Goal: Task Accomplishment & Management: Use online tool/utility

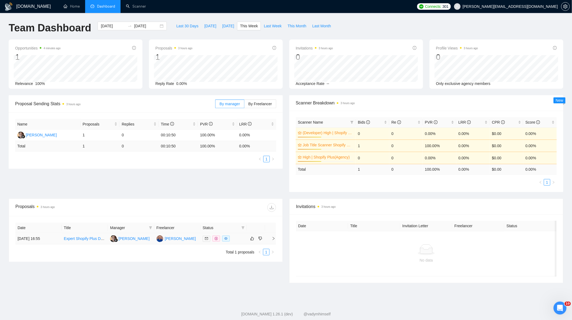
click at [199, 238] on td "[PERSON_NAME]" at bounding box center [177, 238] width 46 height 11
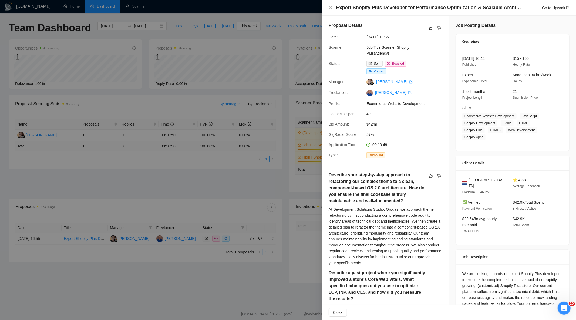
click at [246, 207] on div at bounding box center [288, 160] width 576 height 320
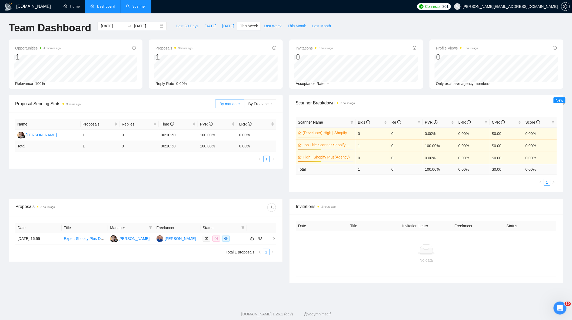
click at [136, 7] on link "Scanner" at bounding box center [136, 6] width 20 height 5
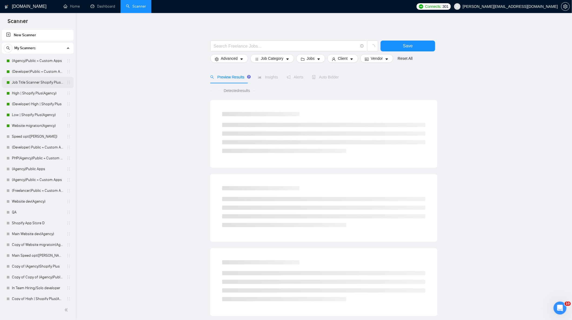
click at [38, 85] on link "Job Title Scanner Shopify Plus(Agency)" at bounding box center [37, 82] width 51 height 11
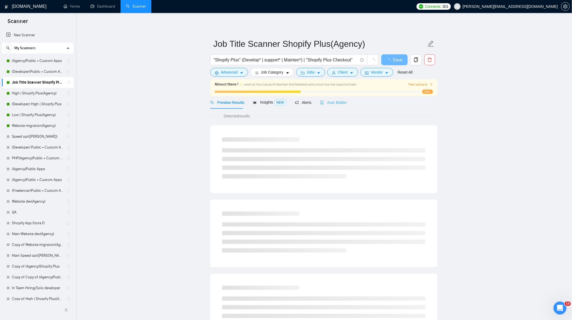
click at [329, 106] on div "Auto Bidder" at bounding box center [333, 102] width 27 height 13
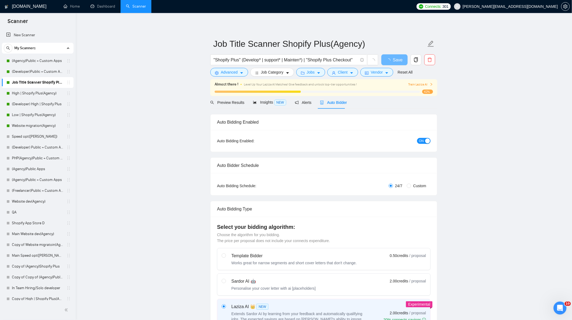
checkbox input "true"
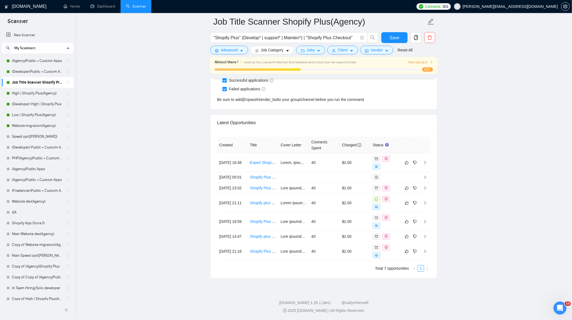
scroll to position [1340, 0]
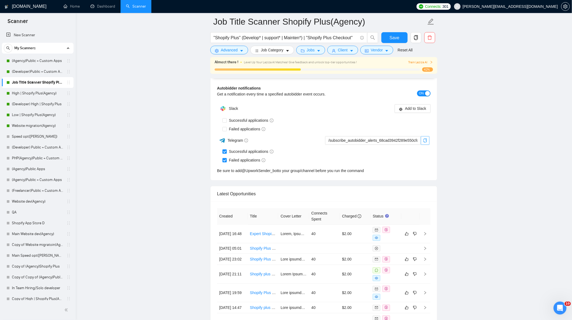
click at [425, 142] on icon "copy" at bounding box center [425, 140] width 4 height 4
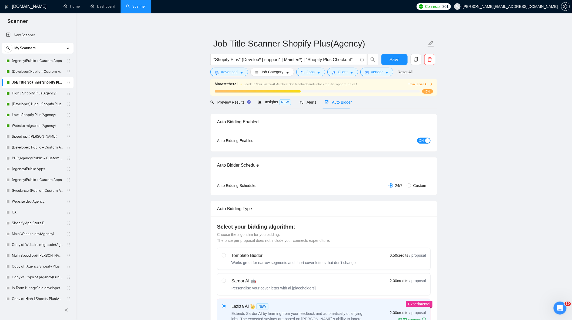
scroll to position [0, 0]
click at [309, 102] on span "Alerts" at bounding box center [308, 102] width 17 height 4
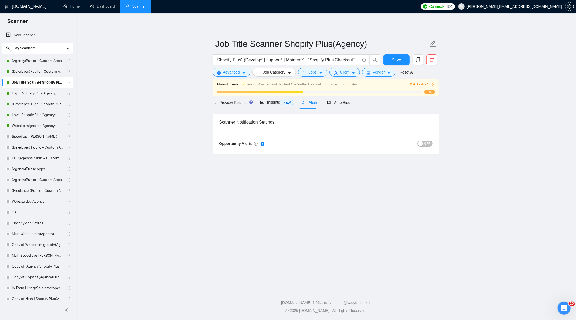
click at [420, 146] on div "OFF" at bounding box center [379, 143] width 107 height 6
click at [420, 145] on div "button" at bounding box center [420, 143] width 5 height 5
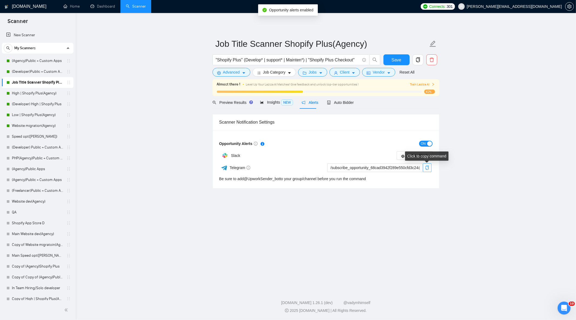
click at [425, 167] on icon "copy" at bounding box center [427, 167] width 4 height 4
click at [271, 104] on span "Insights NEW" at bounding box center [276, 102] width 33 height 4
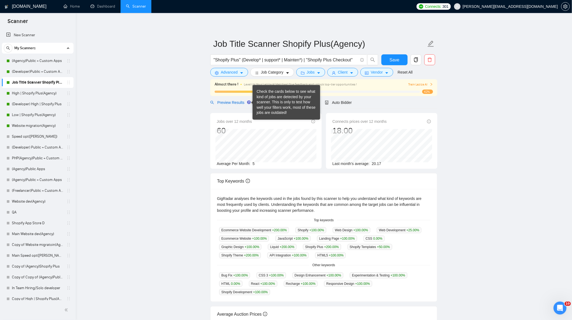
click at [236, 103] on span "Preview Results" at bounding box center [229, 102] width 39 height 4
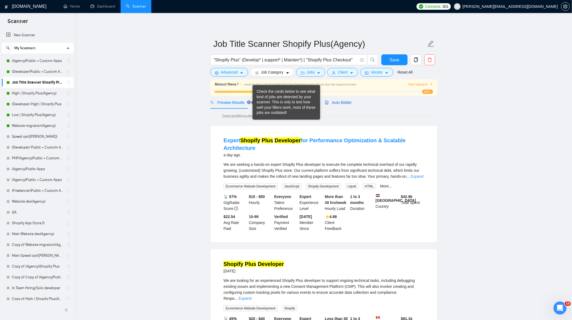
click at [327, 100] on span "Auto Bidder" at bounding box center [338, 102] width 27 height 4
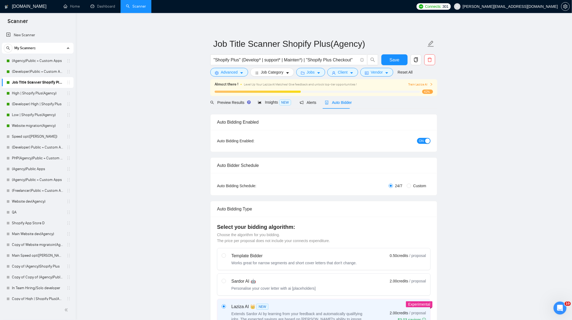
checkbox input "true"
click at [563, 10] on button "button" at bounding box center [565, 6] width 9 height 9
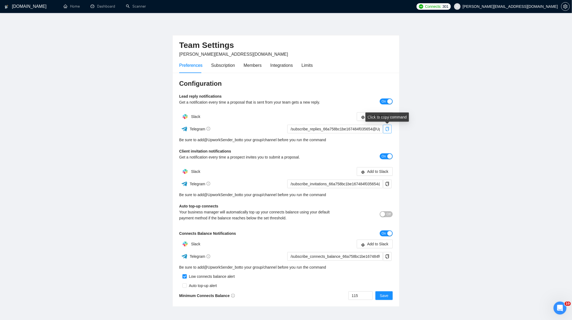
click at [389, 128] on icon "copy" at bounding box center [387, 129] width 4 height 4
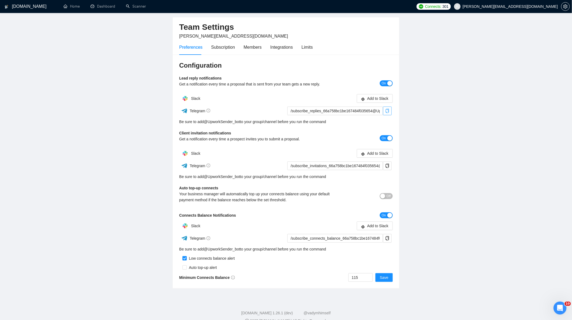
scroll to position [28, 0]
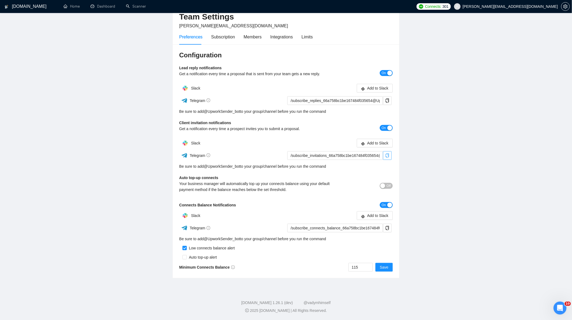
click at [387, 155] on icon "copy" at bounding box center [387, 155] width 4 height 4
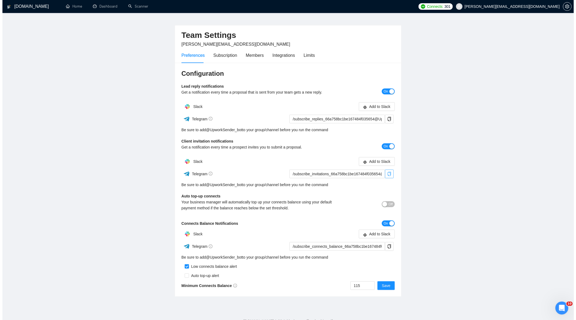
scroll to position [0, 0]
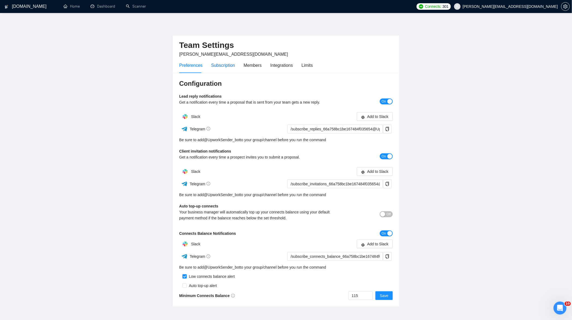
click at [217, 62] on div "Subscription" at bounding box center [223, 65] width 24 height 7
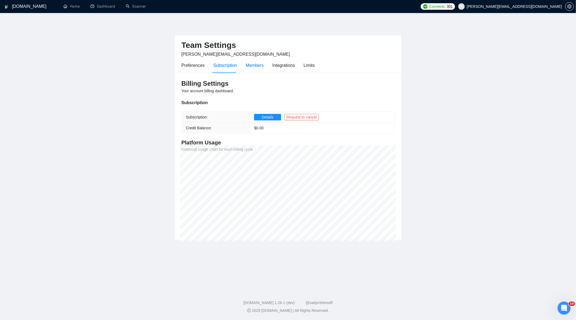
click at [252, 67] on div "Members" at bounding box center [255, 65] width 18 height 7
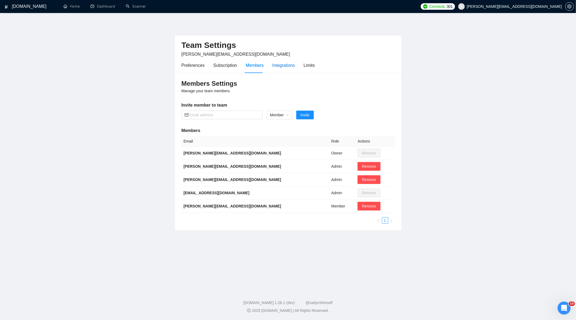
click at [273, 62] on div "Integrations" at bounding box center [284, 65] width 23 height 7
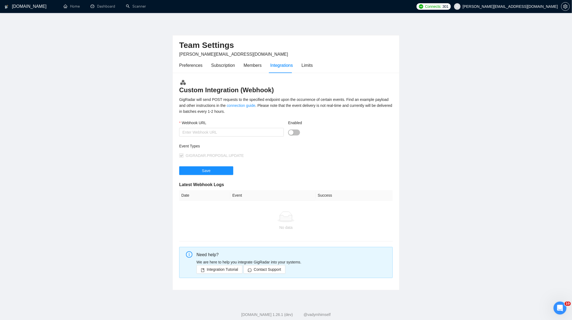
click at [315, 72] on div "Preferences Subscription Members Integrations Limits" at bounding box center [285, 65] width 213 height 15
click at [310, 66] on div "Limits" at bounding box center [307, 65] width 11 height 7
